Goal: Information Seeking & Learning: Learn about a topic

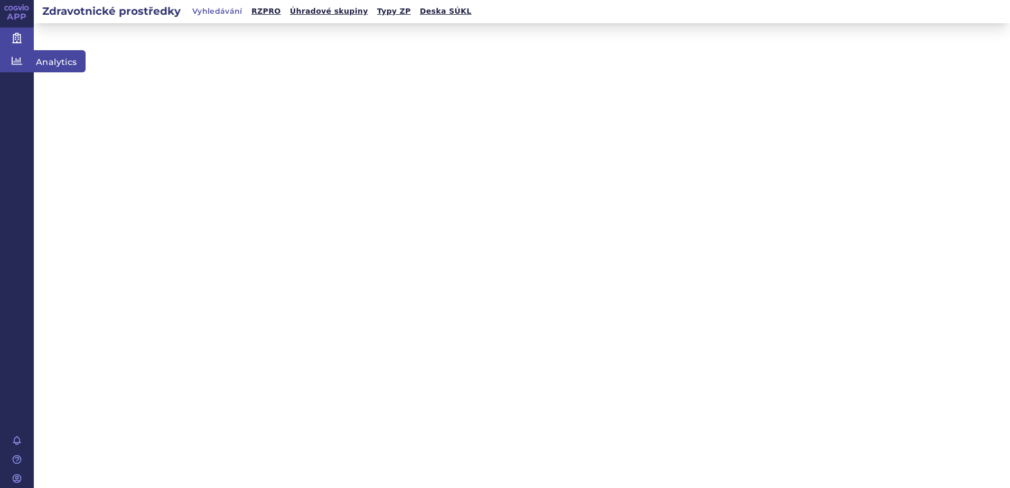
click at [15, 65] on icon at bounding box center [17, 60] width 11 height 11
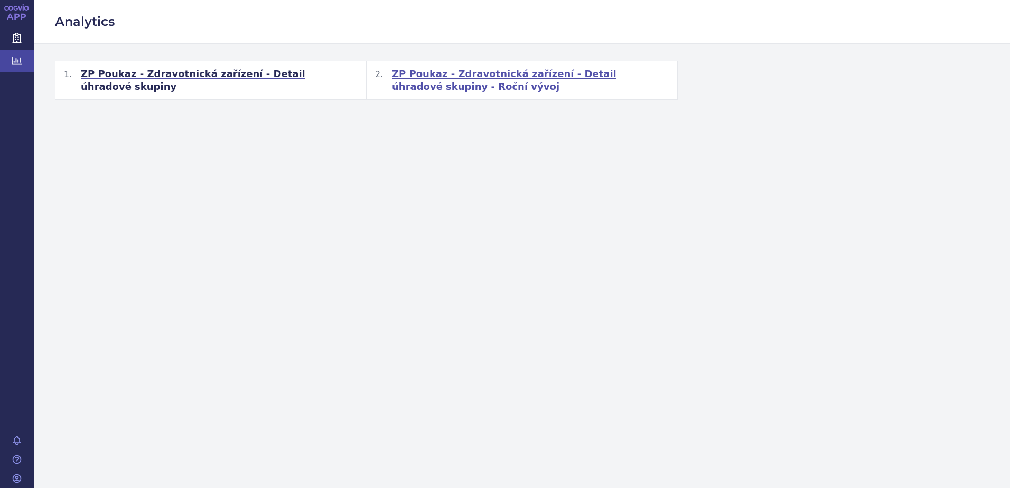
click at [436, 74] on span "ZP Poukaz - Zdravotnická zařízení - Detail úhradové skupiny - Roční vývoj" at bounding box center [530, 80] width 277 height 25
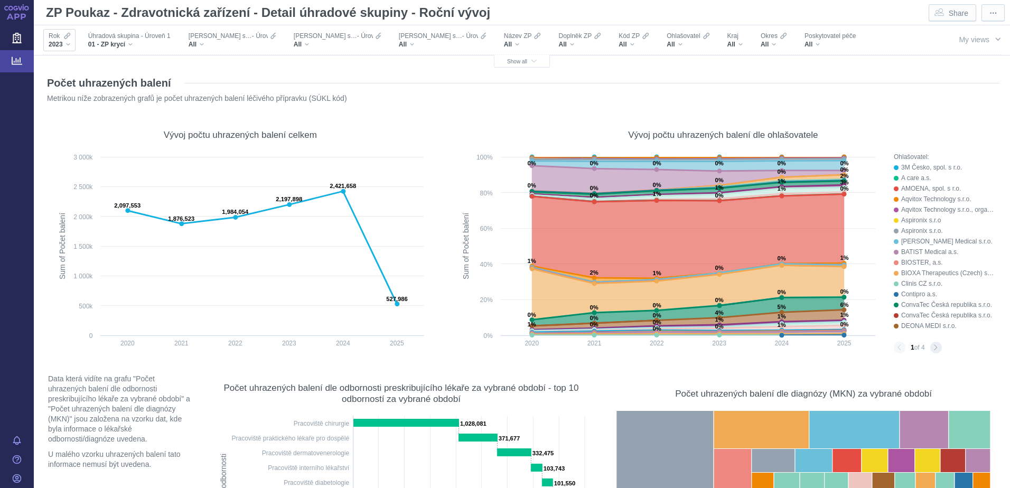
click at [68, 44] on div "2023" at bounding box center [60, 44] width 22 height 8
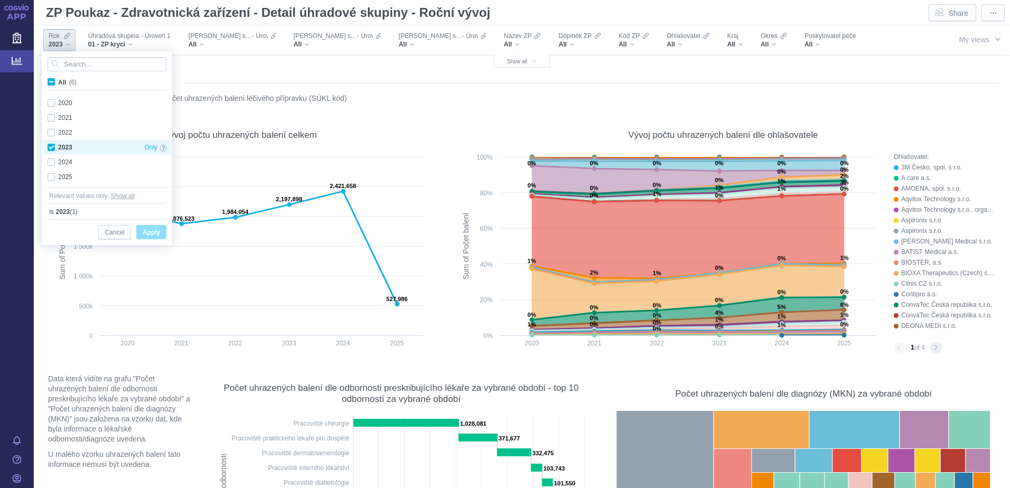
click at [52, 149] on div "2023 Only" at bounding box center [106, 147] width 129 height 15
checkbox input "false"
click at [52, 164] on div "2024 Only" at bounding box center [106, 162] width 129 height 15
checkbox input "true"
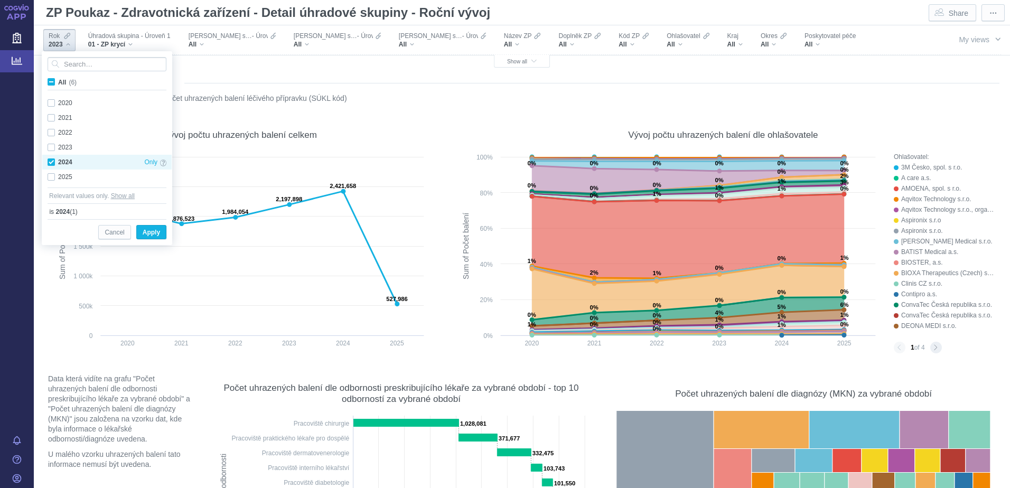
checkbox input "true"
click at [152, 231] on span "Apply" at bounding box center [151, 232] width 17 height 13
click at [152, 231] on rect at bounding box center [240, 253] width 378 height 203
click at [153, 232] on rect at bounding box center [240, 253] width 378 height 203
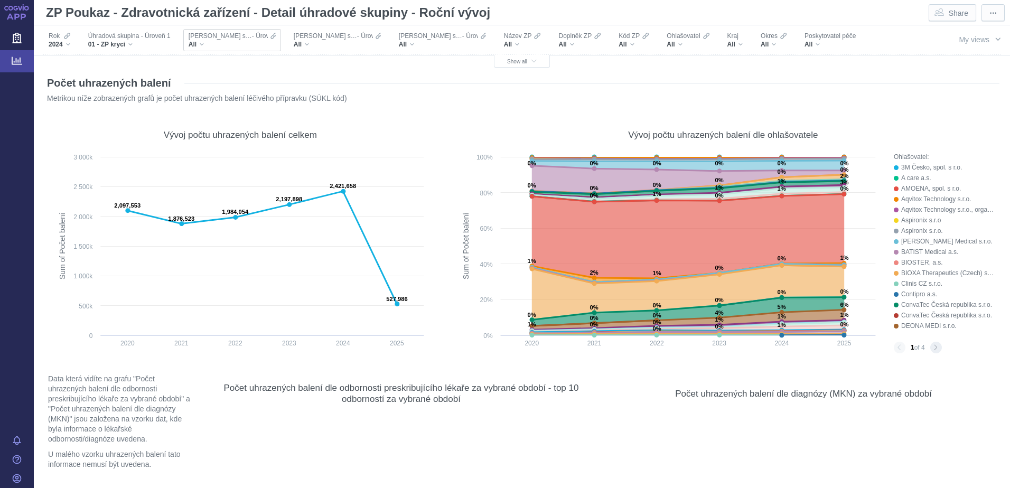
click at [205, 43] on div "All" at bounding box center [232, 44] width 87 height 8
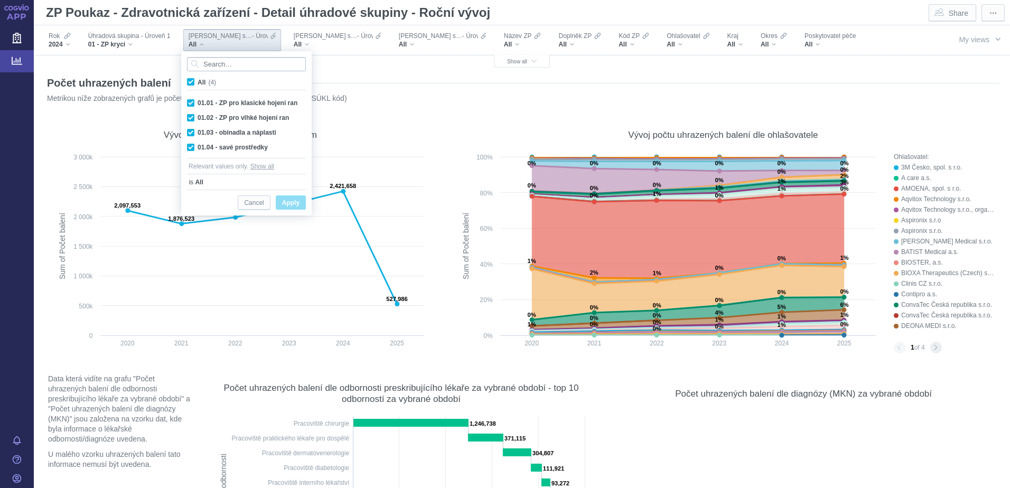
click at [234, 117] on div "01.02 - ZP pro vlhké hojení ran Only" at bounding box center [246, 117] width 129 height 15
click at [193, 119] on div "01.02 - ZP pro vlhké hojení ran Only" at bounding box center [246, 117] width 129 height 15
checkbox input "true"
click at [200, 81] on input "All (4)" at bounding box center [201, 80] width 7 height 7
checkbox input "false"
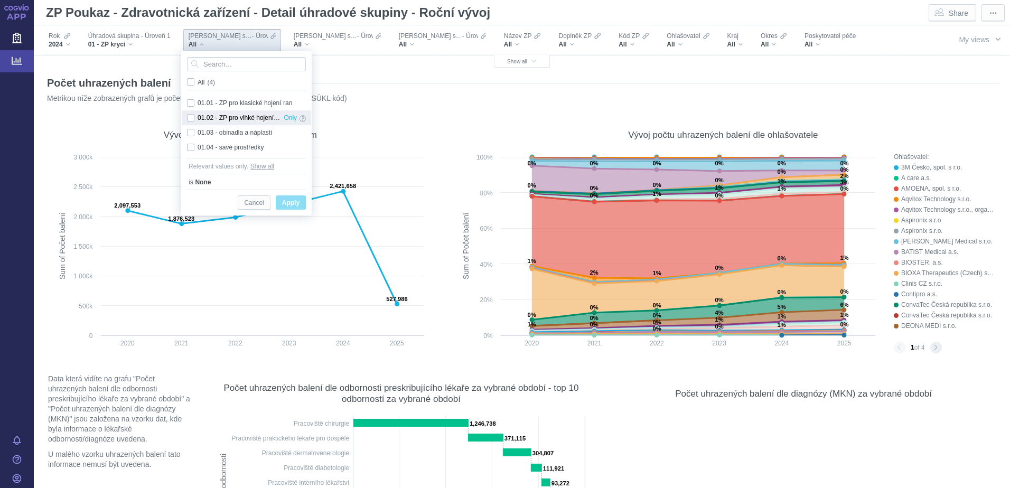
checkbox input "false"
click at [192, 116] on div "01.02 - ZP pro vlhké hojení ran Only" at bounding box center [246, 117] width 129 height 15
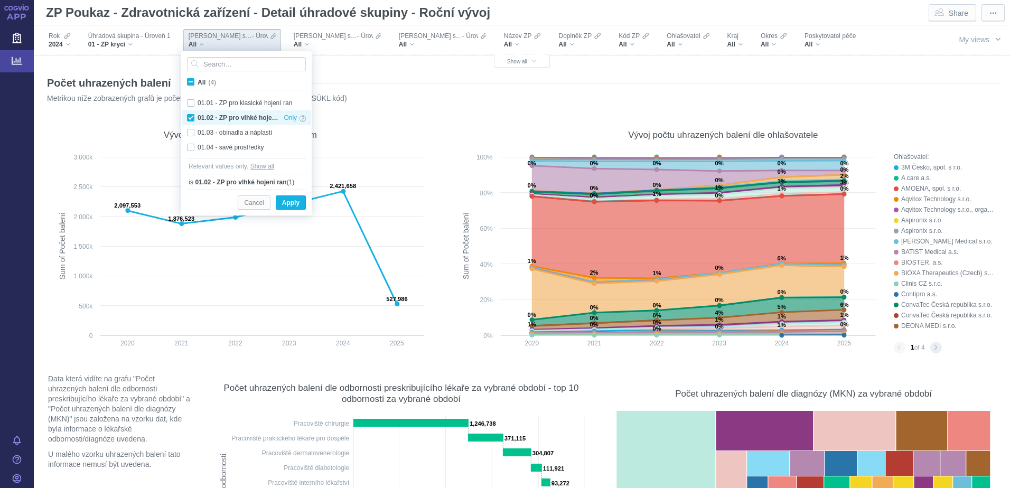
click at [190, 119] on div "01.02 - ZP pro vlhké hojení ran Only" at bounding box center [246, 117] width 129 height 15
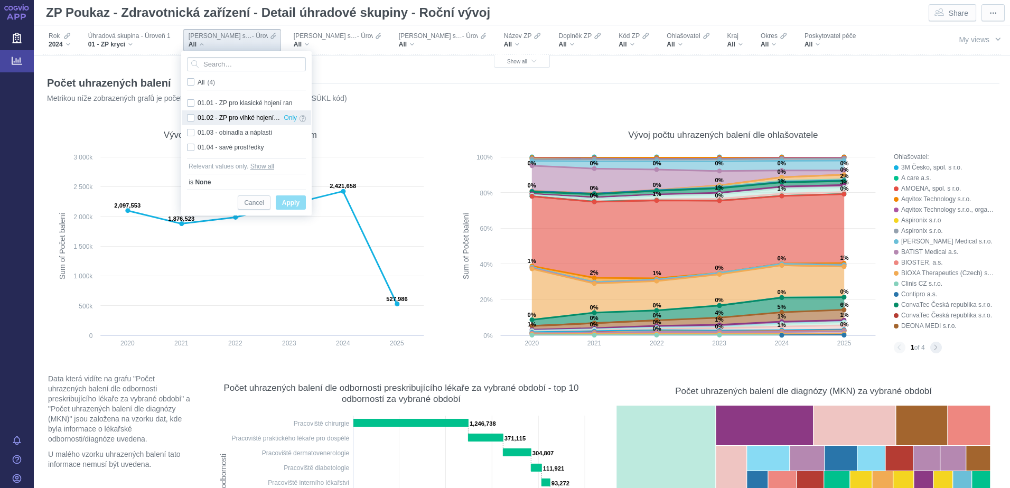
checkbox input "false"
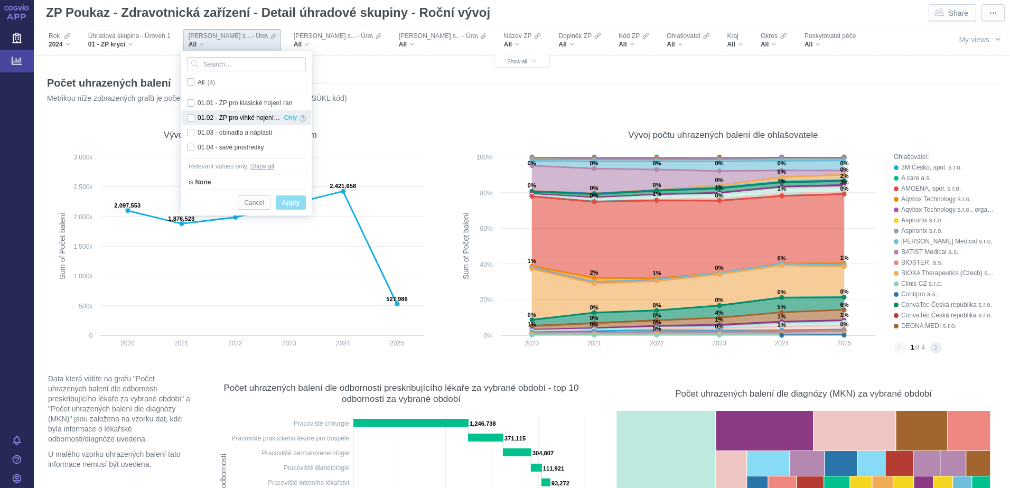
click at [191, 118] on div "01.02 - ZP pro vlhké hojení ran Only" at bounding box center [246, 117] width 129 height 15
click at [191, 119] on div "01.02 - ZP pro vlhké hojení ran Only" at bounding box center [246, 117] width 129 height 15
checkbox input "false"
click at [191, 119] on div "01.02 - ZP pro vlhké hojení ran Only" at bounding box center [246, 117] width 129 height 15
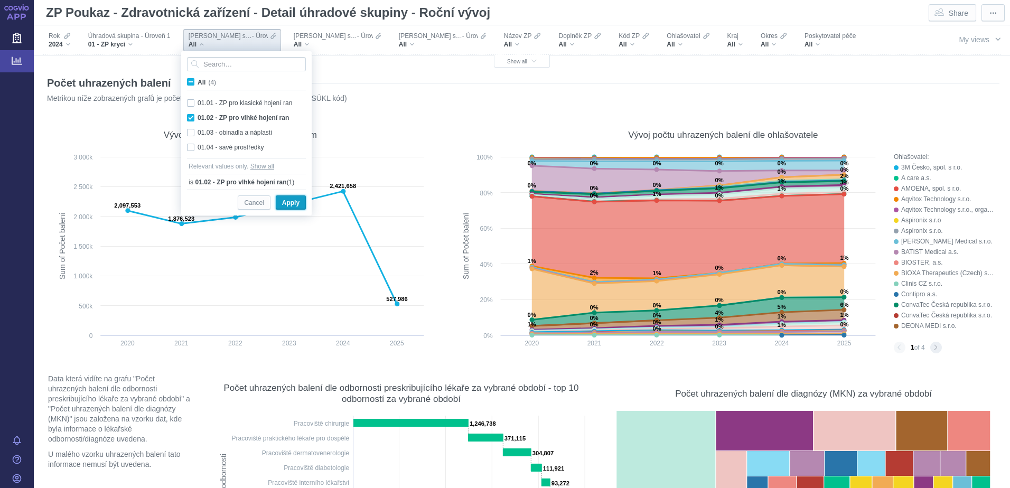
click at [287, 201] on span "Apply" at bounding box center [290, 202] width 17 height 13
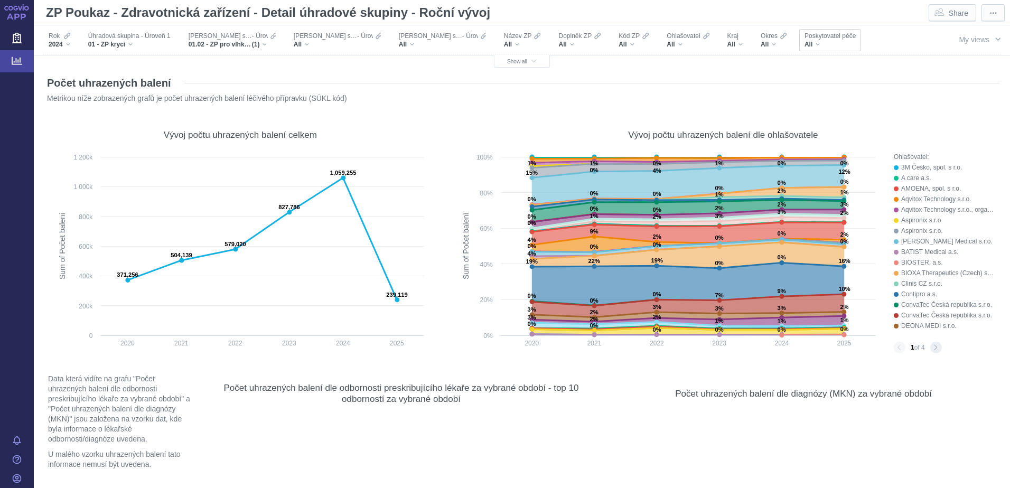
click at [804, 42] on div "All" at bounding box center [829, 44] width 51 height 8
click at [526, 58] on button "Show all" at bounding box center [522, 61] width 56 height 13
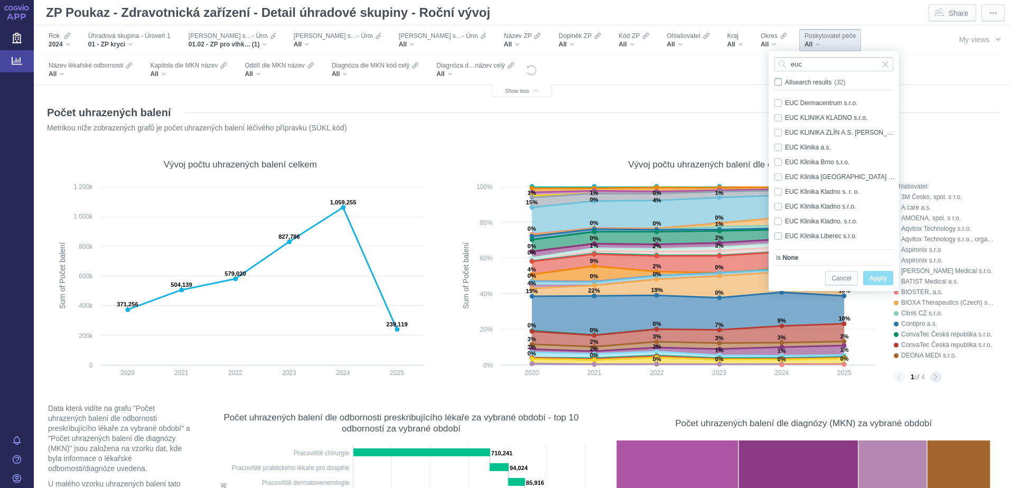
type input "euc"
click at [785, 81] on span "All search results (32)" at bounding box center [815, 82] width 60 height 7
click at [785, 81] on input "All search results (32)" at bounding box center [788, 80] width 7 height 7
checkbox input "true"
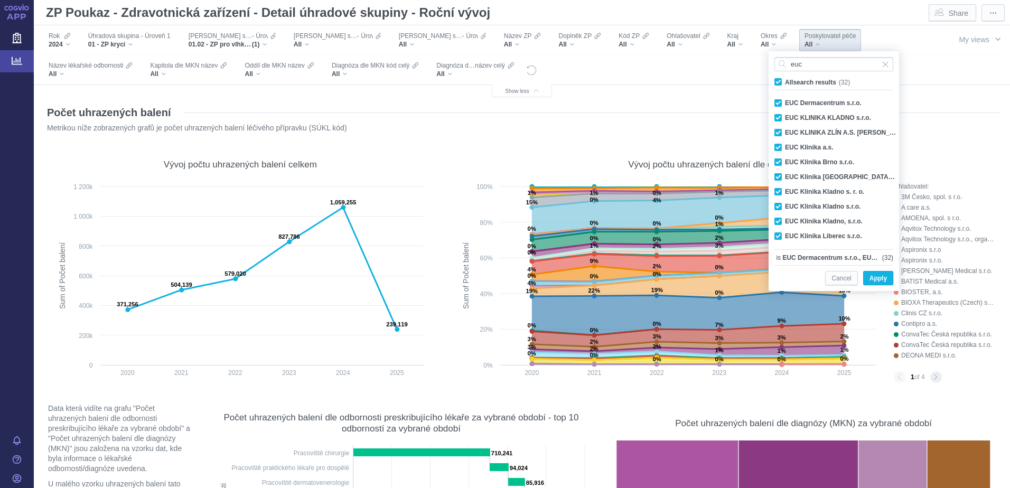
checkbox input "true"
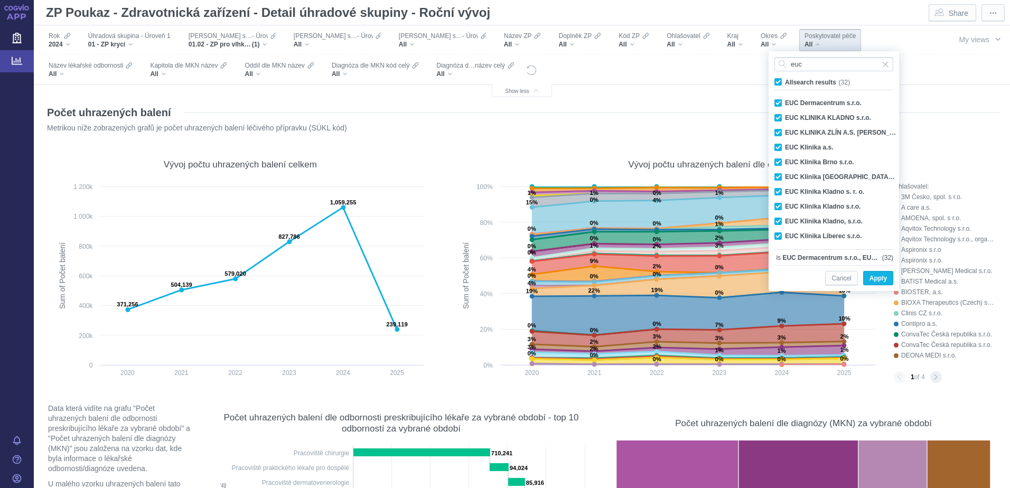
checkbox input "true"
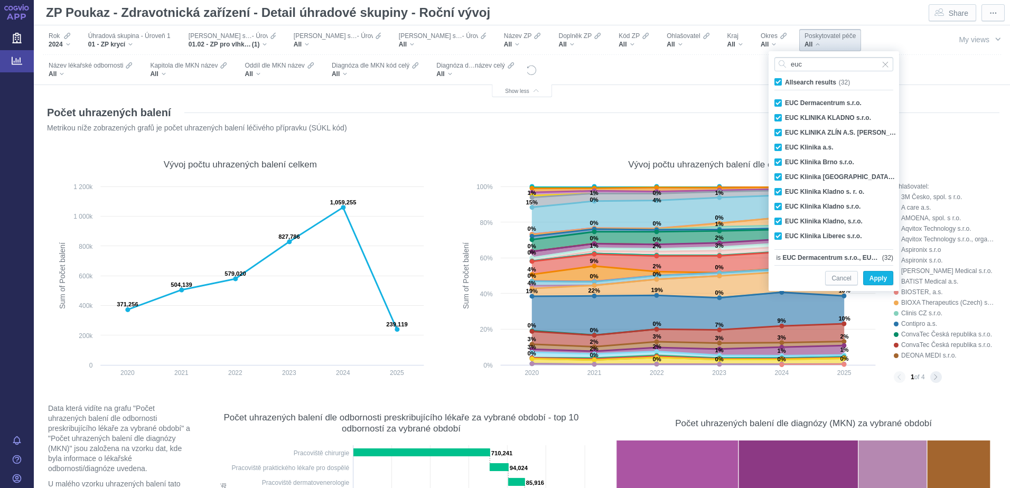
checkbox input "true"
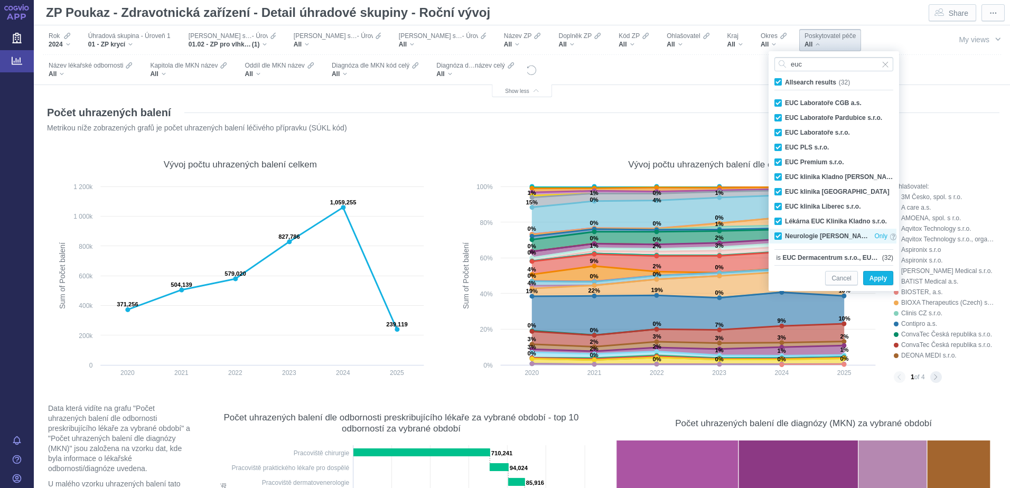
click at [776, 236] on div "Neurologie [PERSON_NAME] s.r.o. Only" at bounding box center [835, 236] width 133 height 15
checkbox input "false"
click at [878, 280] on span "Apply" at bounding box center [877, 278] width 17 height 13
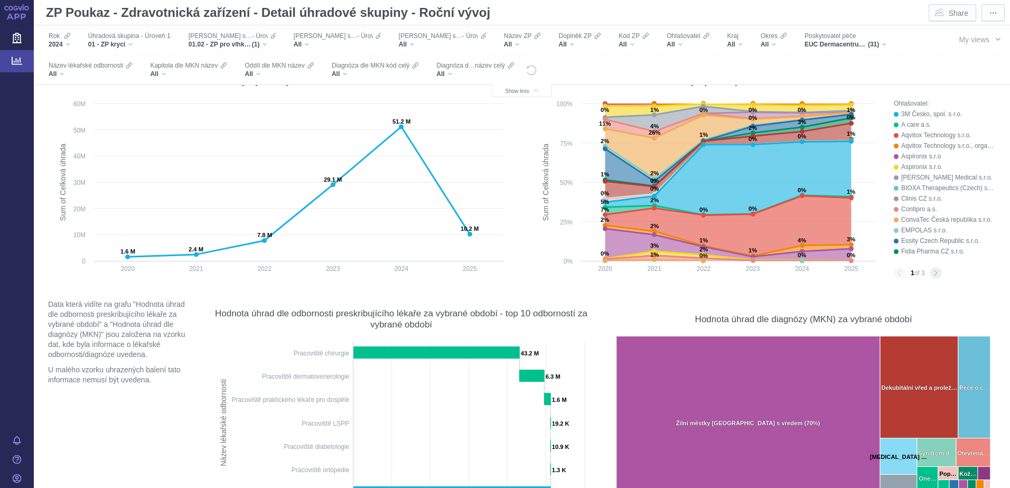
scroll to position [6022, 0]
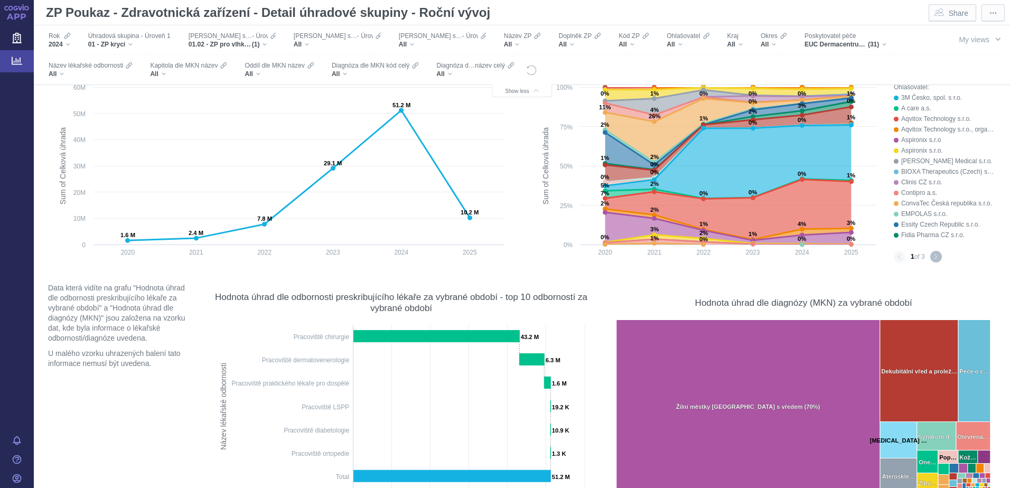
click at [930, 258] on button "Next page" at bounding box center [936, 257] width 12 height 12
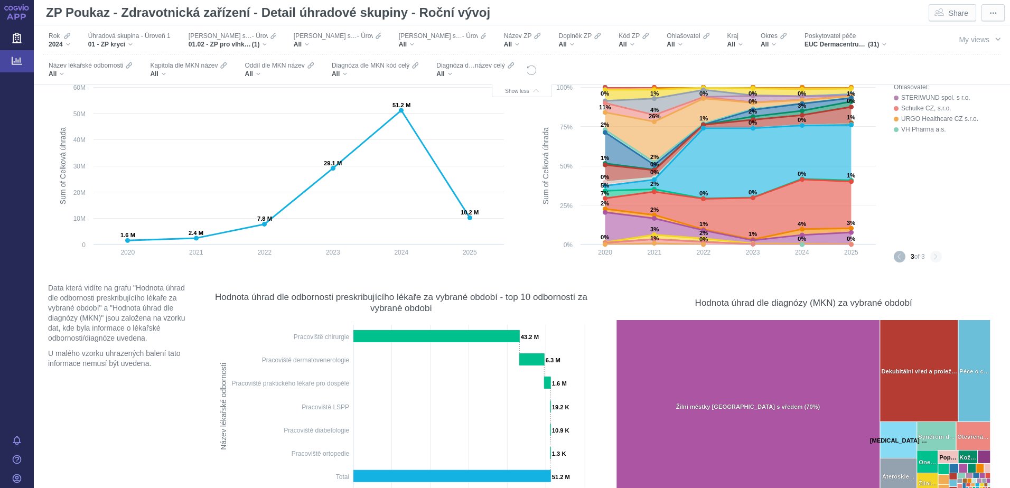
click at [895, 259] on button "Previous page" at bounding box center [900, 257] width 12 height 12
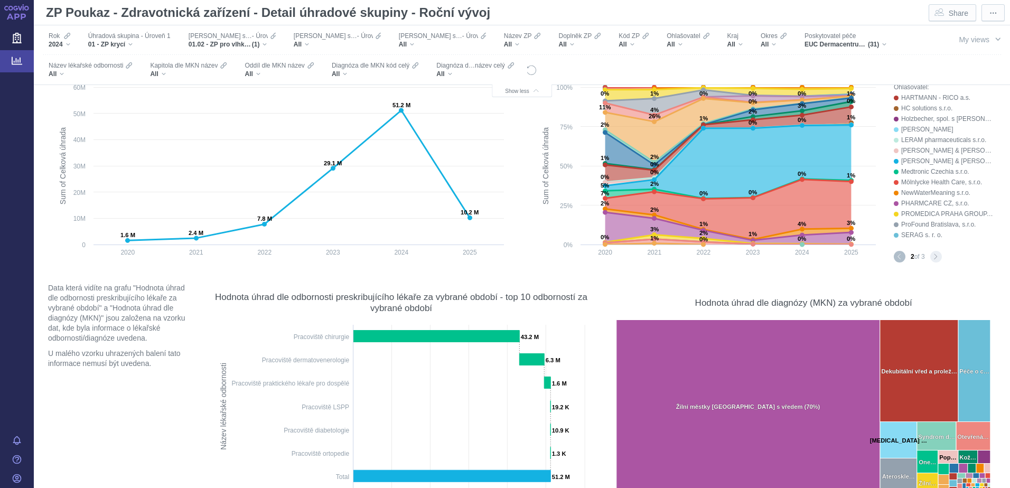
click at [895, 259] on button "Previous page" at bounding box center [900, 257] width 12 height 12
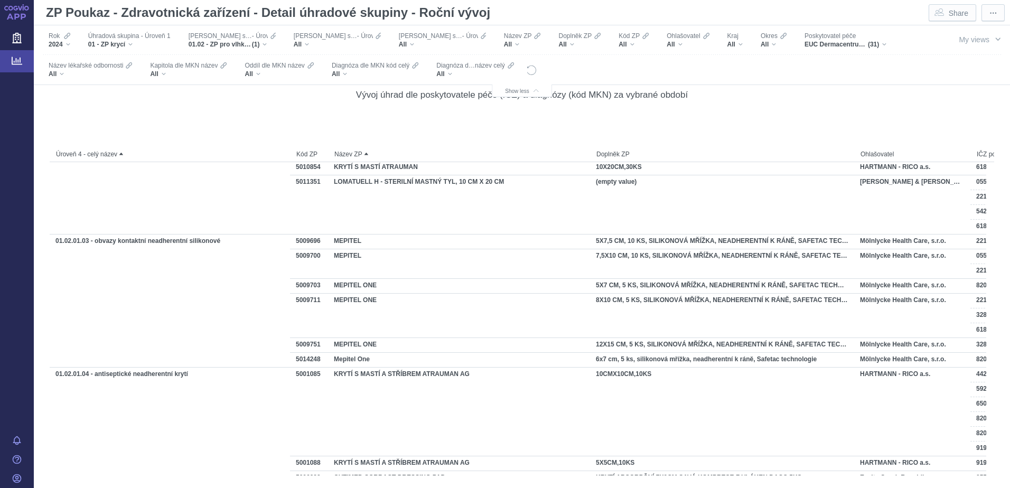
scroll to position [106, 0]
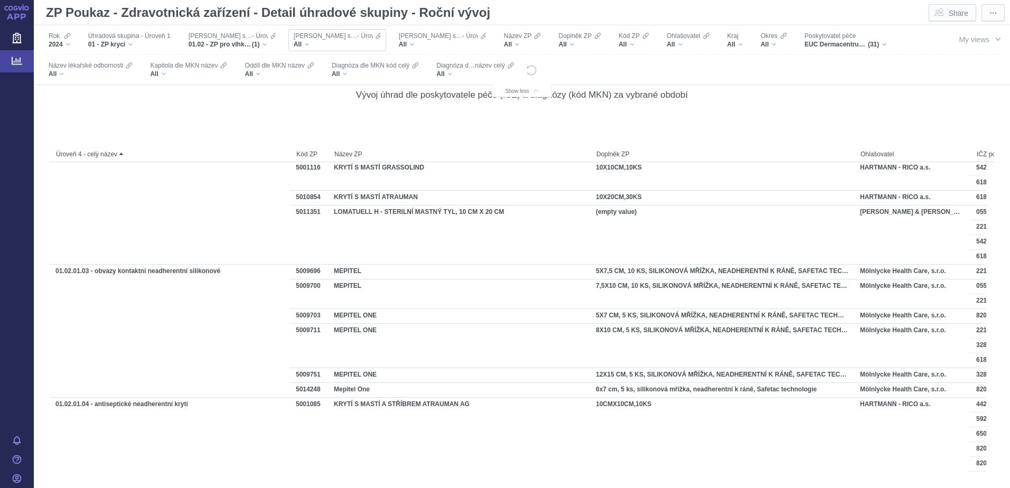
click at [301, 45] on div "All" at bounding box center [337, 44] width 87 height 8
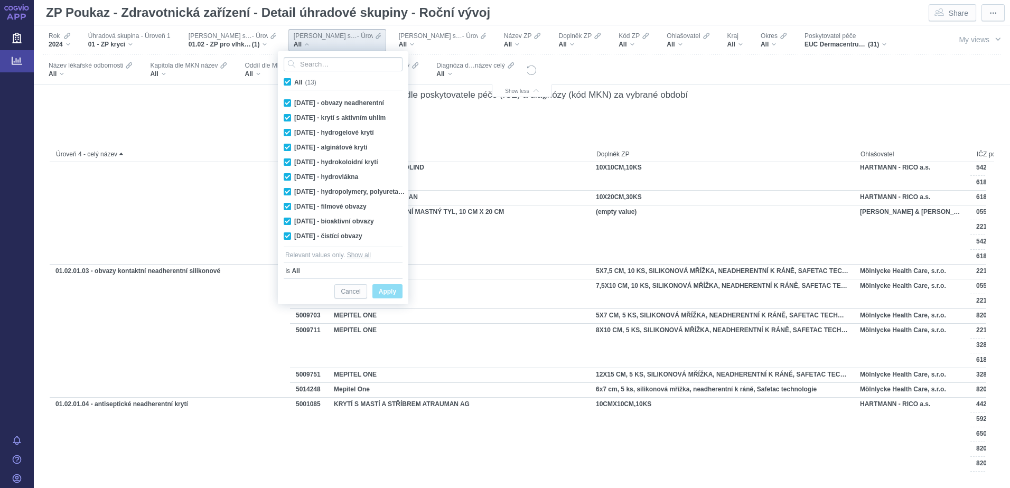
click at [785, 132] on div at bounding box center [722, 136] width 263 height 15
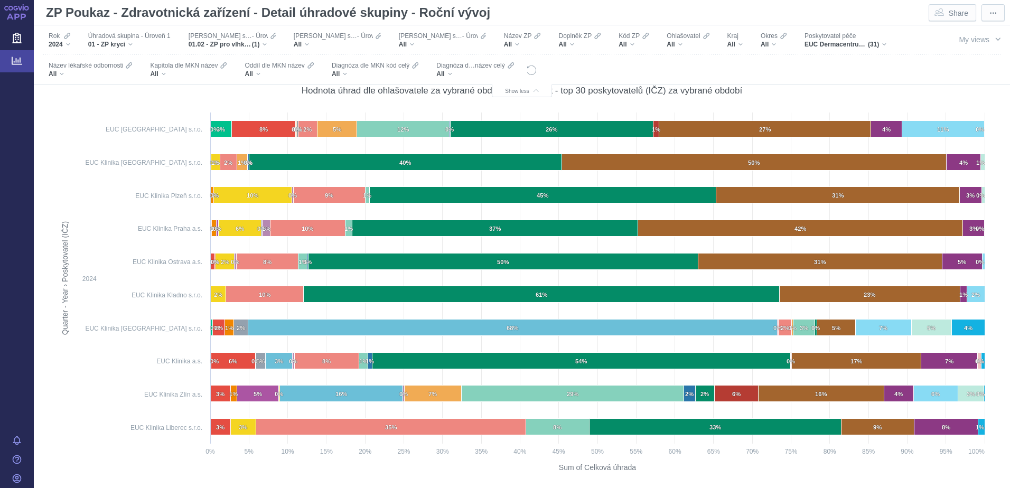
scroll to position [8556, 0]
